Goal: Information Seeking & Learning: Learn about a topic

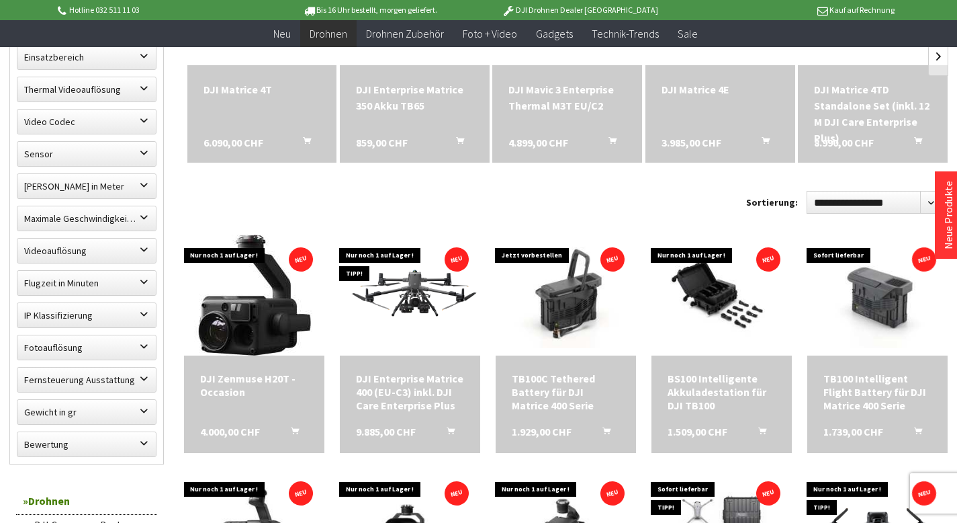
scroll to position [537, 0]
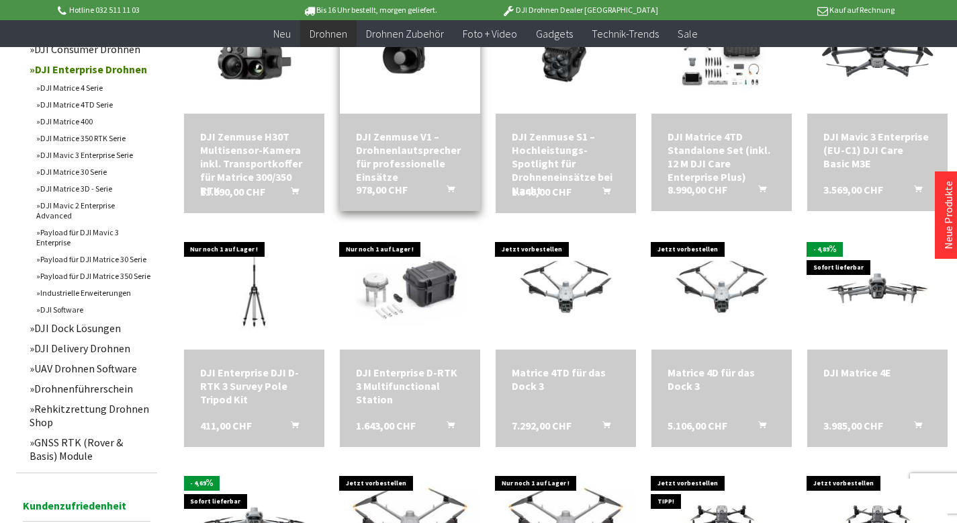
scroll to position [1007, 0]
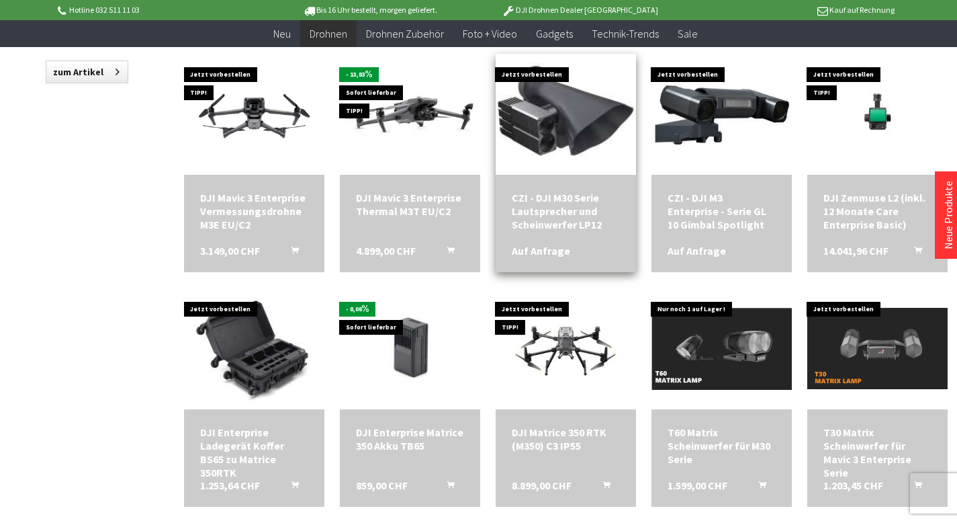
scroll to position [1679, 0]
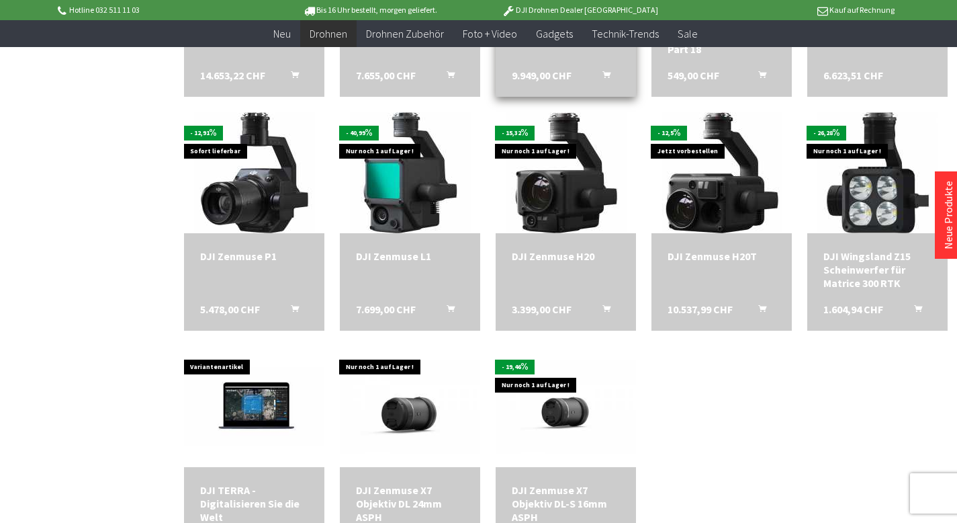
scroll to position [2619, 0]
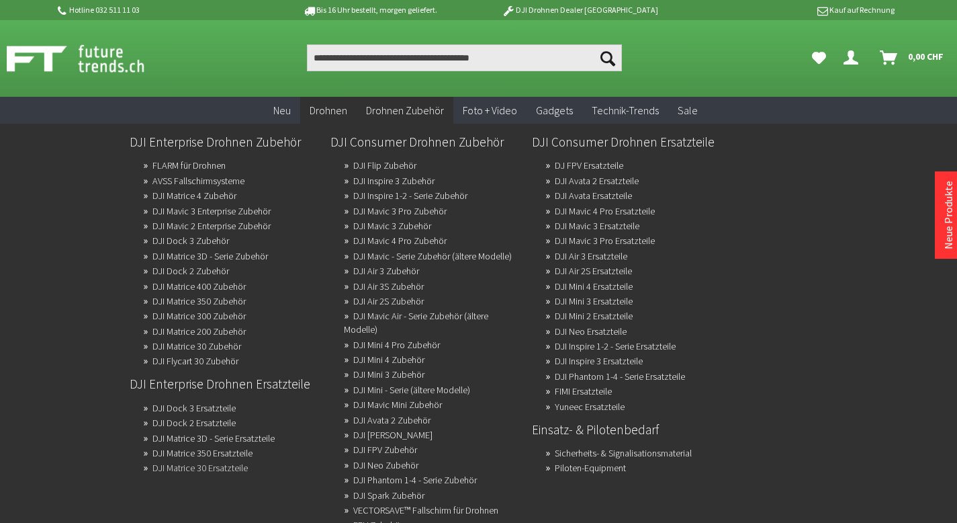
click at [214, 468] on link "DJI Matrice 30 Ersatzteile" at bounding box center [199, 467] width 95 height 19
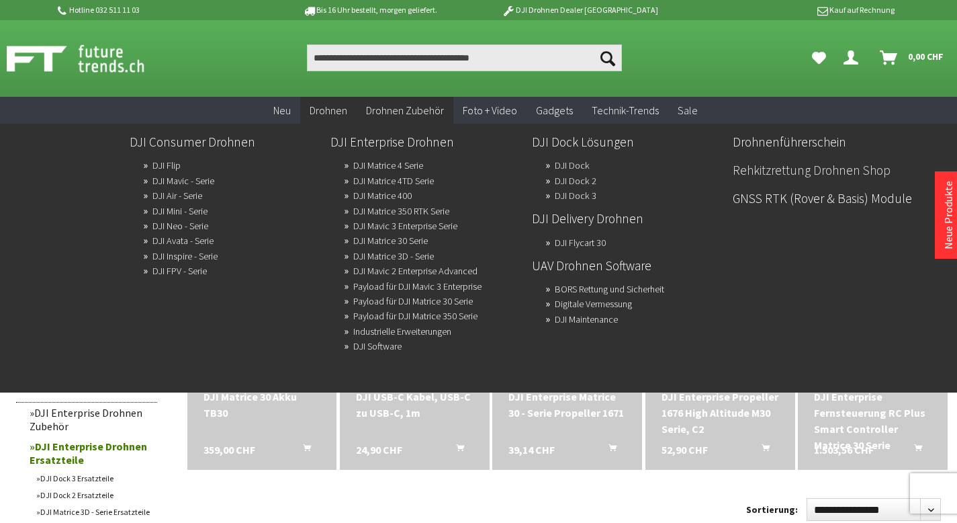
click at [786, 170] on link "Rehkitzrettung Drohnen Shop" at bounding box center [828, 170] width 191 height 23
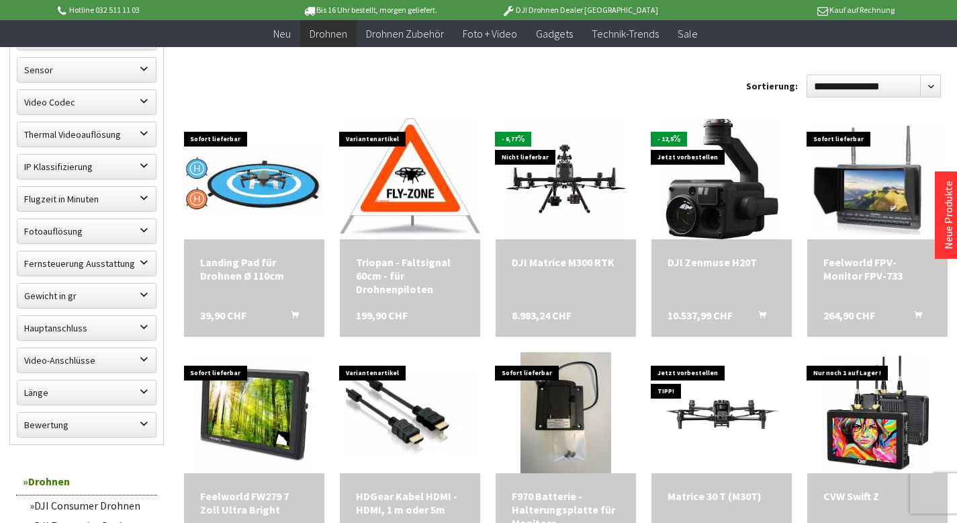
scroll to position [672, 0]
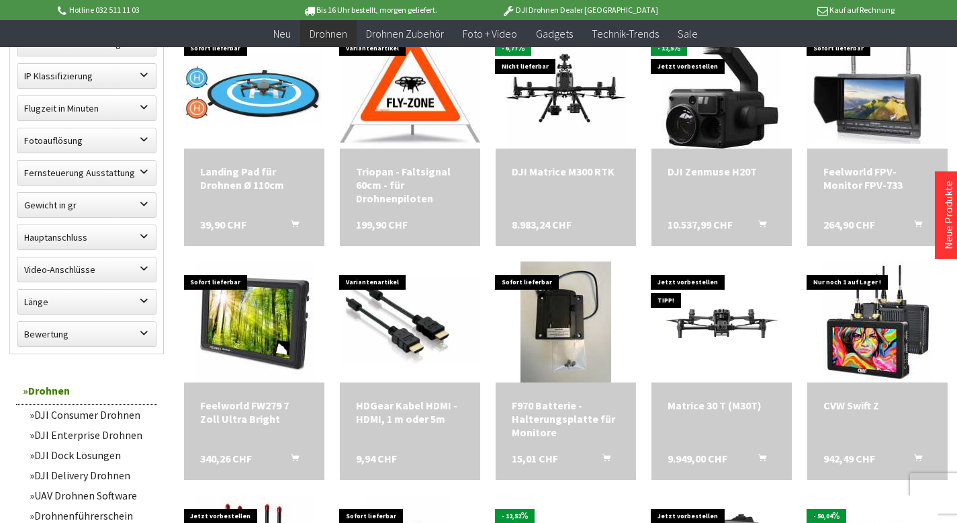
scroll to position [739, 0]
